Goal: Task Accomplishment & Management: Manage account settings

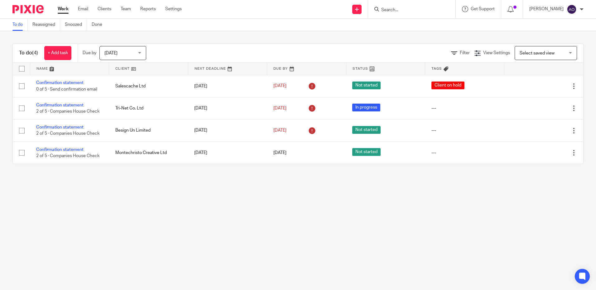
click at [411, 11] on input "Search" at bounding box center [409, 10] width 56 height 6
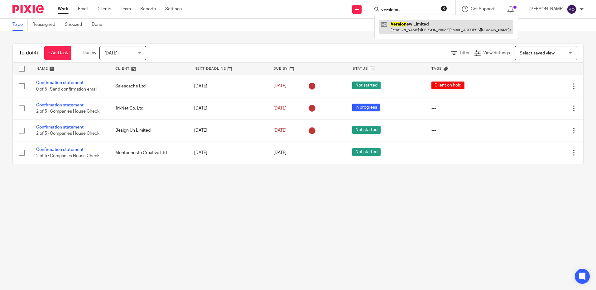
type input "versiomn"
click at [414, 29] on link at bounding box center [446, 27] width 134 height 14
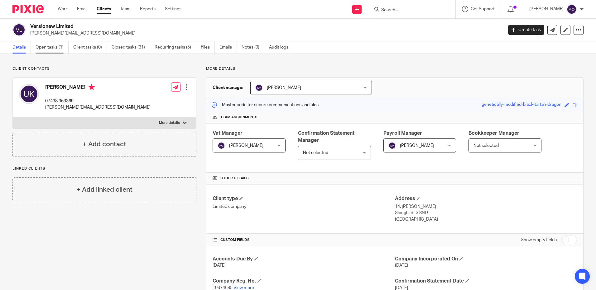
click at [62, 48] on link "Open tasks (1)" at bounding box center [52, 47] width 33 height 12
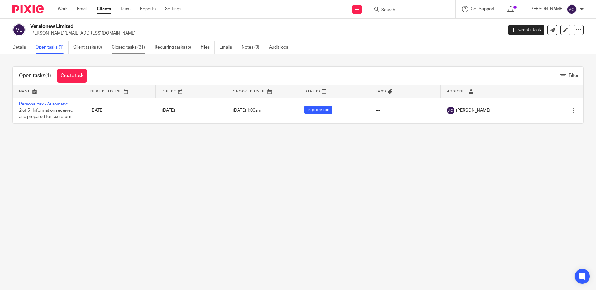
click at [135, 45] on link "Closed tasks (31)" at bounding box center [131, 47] width 38 height 12
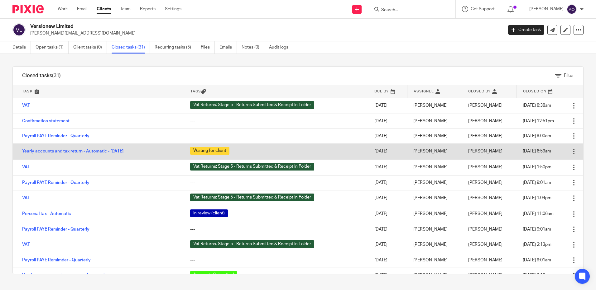
click at [123, 150] on link "Yearly accounts and tax return - Automatic - September 2023" at bounding box center [72, 151] width 101 height 4
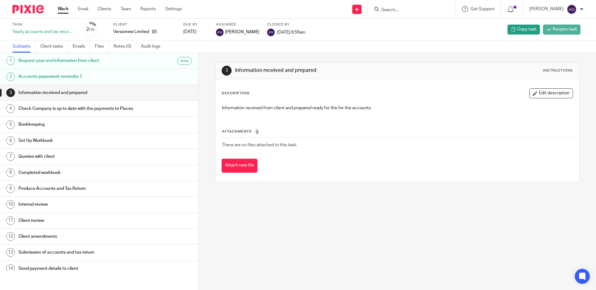
click at [554, 29] on span "Reopen task" at bounding box center [565, 29] width 24 height 6
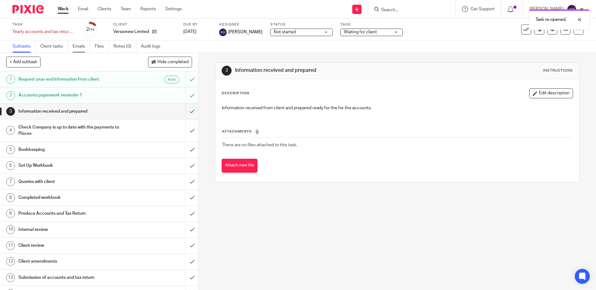
click at [77, 47] on link "Emails" at bounding box center [81, 47] width 17 height 12
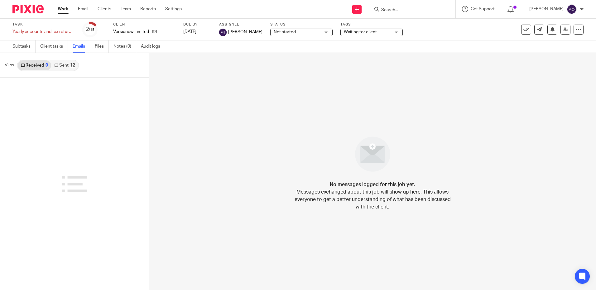
click at [65, 65] on link "Sent 12" at bounding box center [64, 65] width 27 height 10
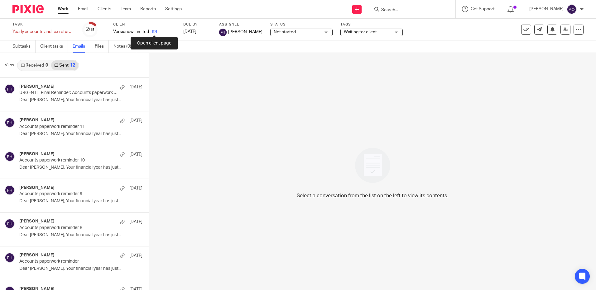
click at [154, 29] on icon at bounding box center [154, 31] width 5 height 5
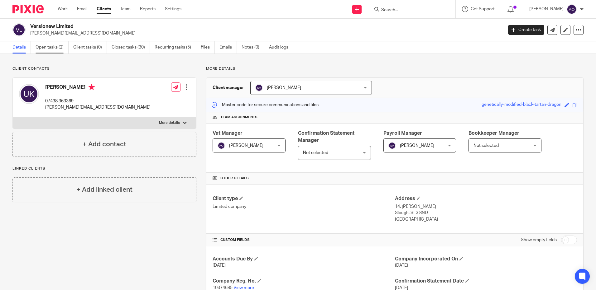
click at [57, 47] on link "Open tasks (2)" at bounding box center [52, 47] width 33 height 12
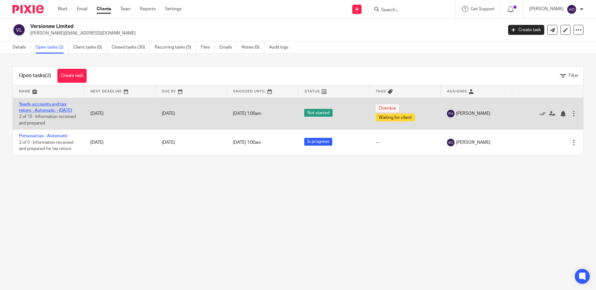
click at [46, 108] on link "Yearly accounts and tax return - Automatic - [DATE]" at bounding box center [45, 107] width 53 height 11
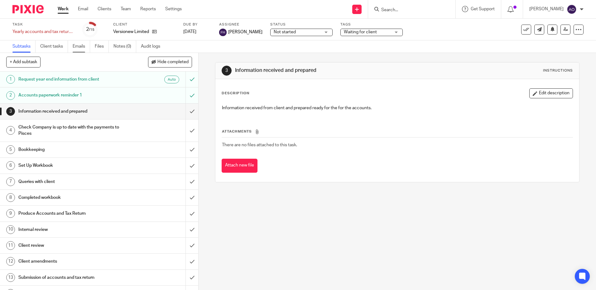
click at [84, 48] on link "Emails" at bounding box center [81, 47] width 17 height 12
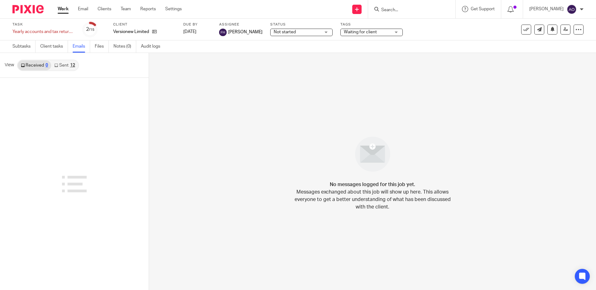
click at [67, 65] on link "Sent 12" at bounding box center [64, 65] width 27 height 10
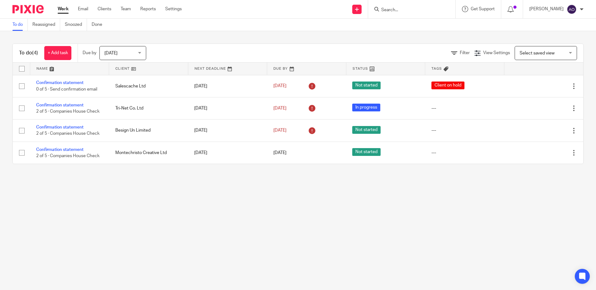
click at [401, 8] on input "Search" at bounding box center [409, 10] width 56 height 6
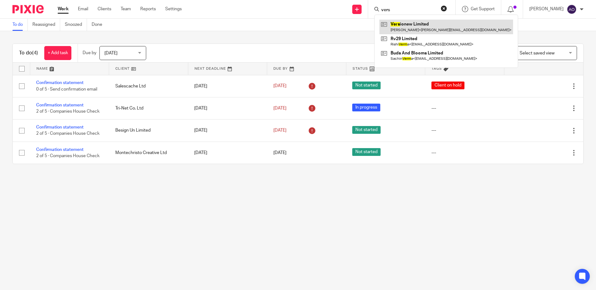
type input "vers"
click at [416, 25] on link at bounding box center [446, 27] width 134 height 14
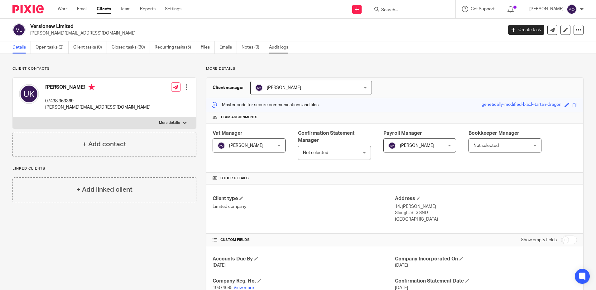
click at [277, 45] on link "Audit logs" at bounding box center [281, 47] width 24 height 12
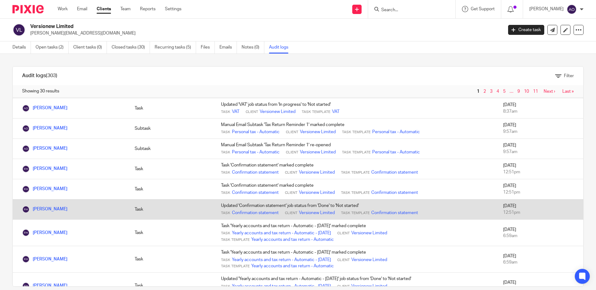
scroll to position [218, 0]
